Goal: Information Seeking & Learning: Find specific fact

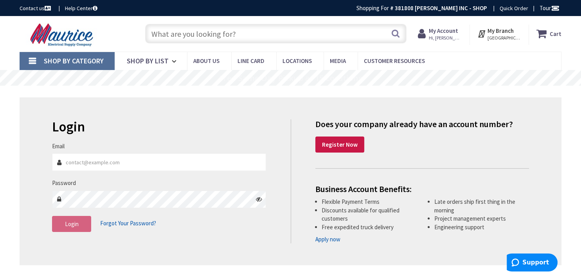
click at [262, 35] on input "text" at bounding box center [275, 34] width 261 height 20
type input "Little Patuxent Pkwy [GEOGRAPHIC_DATA], [GEOGRAPHIC_DATA]"
paste input "EZCTR618"
type input "EZCTR618"
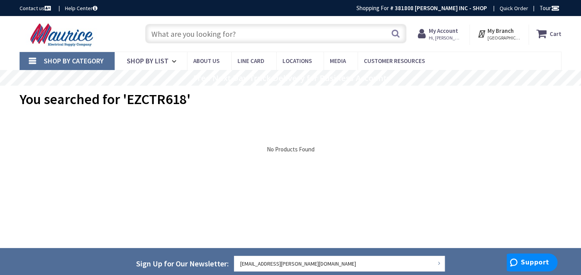
click at [211, 29] on input "text" at bounding box center [275, 34] width 261 height 20
paste input "730573007365"
type input "730573007365"
click at [282, 33] on input "text" at bounding box center [275, 34] width 261 height 20
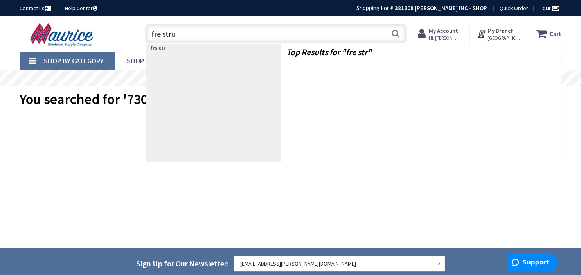
type input "fre strut"
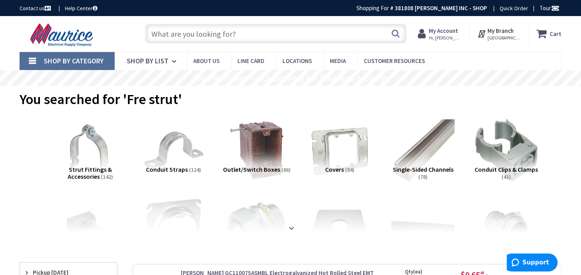
click at [231, 38] on input "text" at bounding box center [275, 34] width 261 height 20
type input "fiber strut"
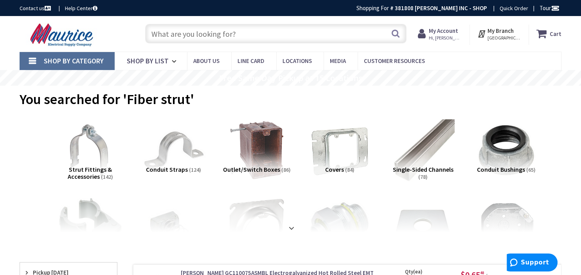
click at [208, 38] on input "text" at bounding box center [275, 34] width 261 height 20
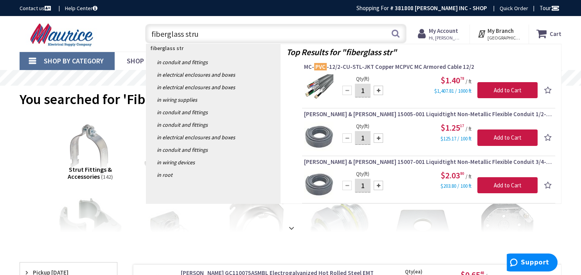
type input "fiberglass strut"
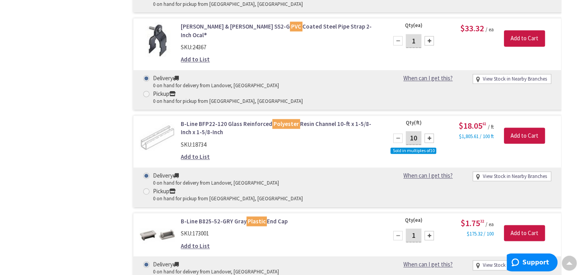
scroll to position [4008, 0]
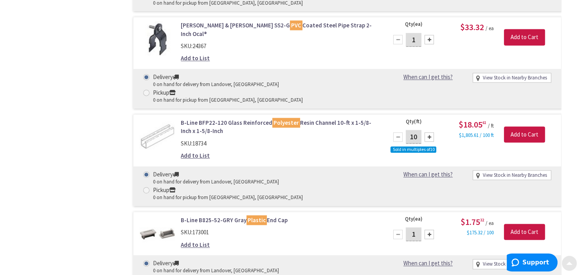
click at [568, 262] on span at bounding box center [569, 261] width 6 height 6
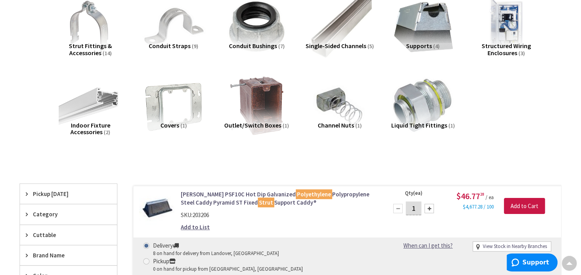
scroll to position [0, 0]
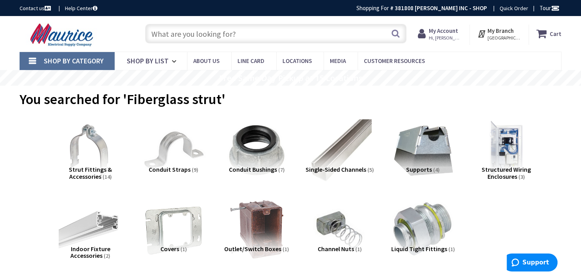
click at [269, 38] on input "text" at bounding box center [275, 34] width 261 height 20
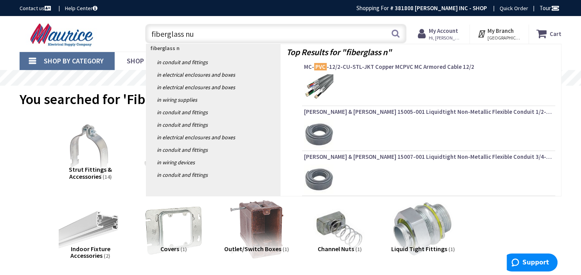
type input "fiberglass nut"
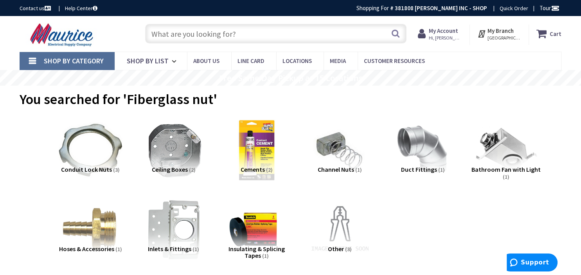
click at [209, 35] on input "text" at bounding box center [275, 34] width 261 height 20
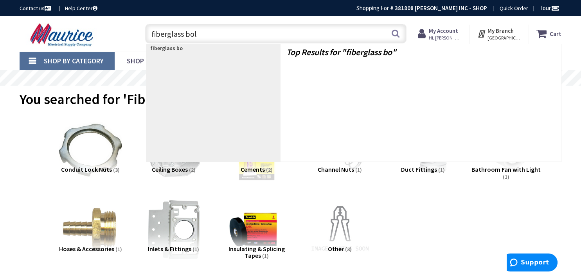
type input "fiberglass bolt"
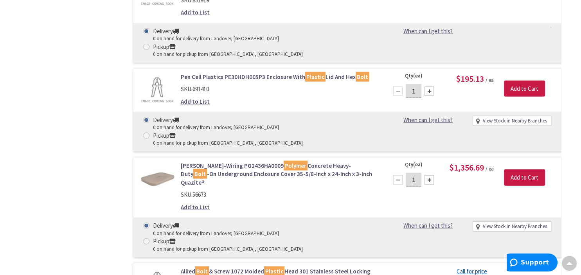
scroll to position [1568, 0]
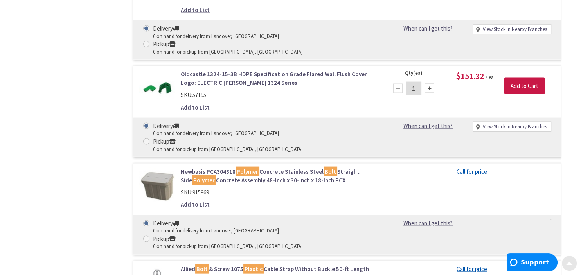
click at [570, 262] on span at bounding box center [569, 261] width 6 height 6
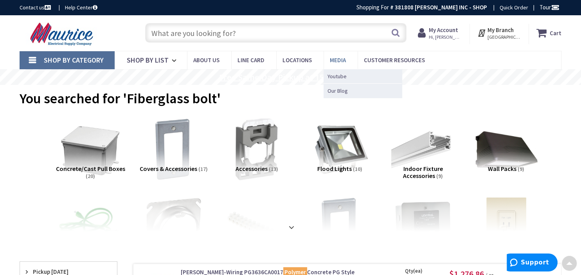
scroll to position [0, 0]
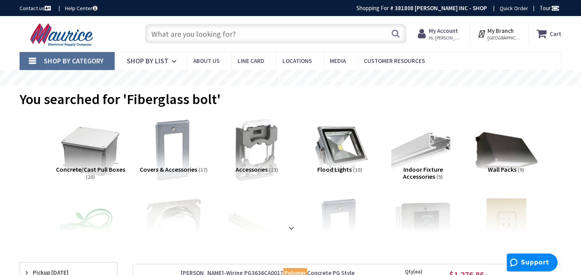
click at [255, 39] on input "text" at bounding box center [275, 34] width 261 height 20
type input "s2"
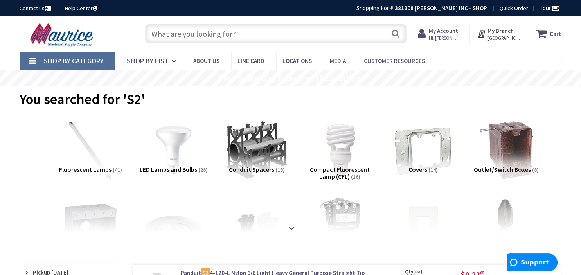
click at [281, 36] on input "text" at bounding box center [275, 34] width 261 height 20
type input "2g ss"
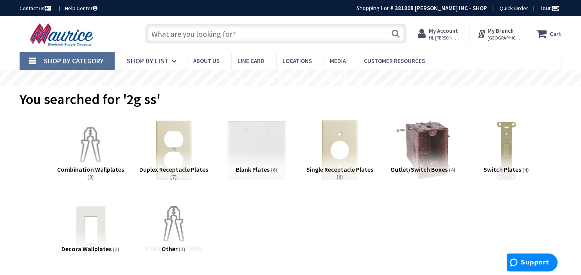
click at [253, 38] on input "text" at bounding box center [275, 34] width 261 height 20
type input "l6-20r"
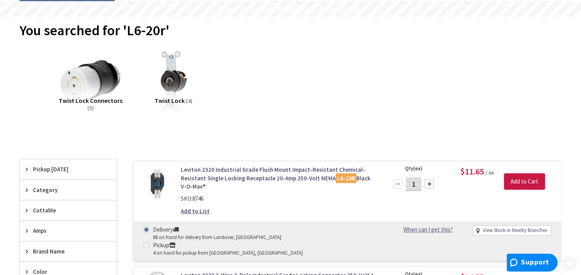
scroll to position [165, 0]
